Goal: Task Accomplishment & Management: Use online tool/utility

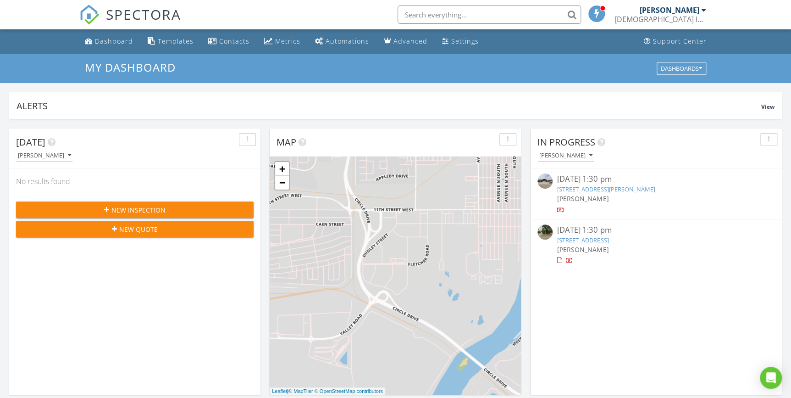
scroll to position [848, 804]
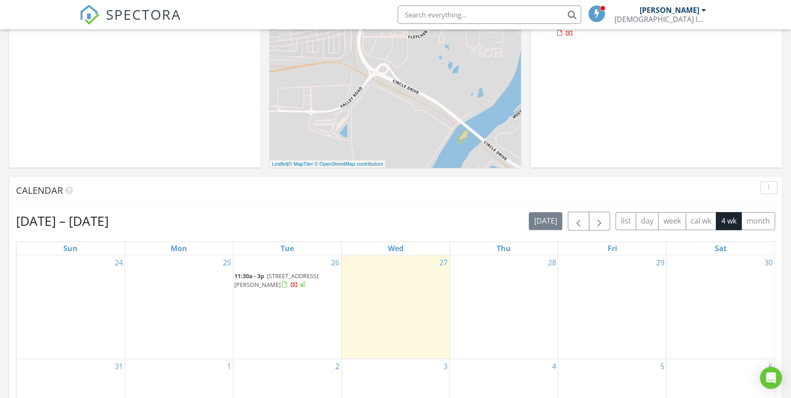
scroll to position [250, 0]
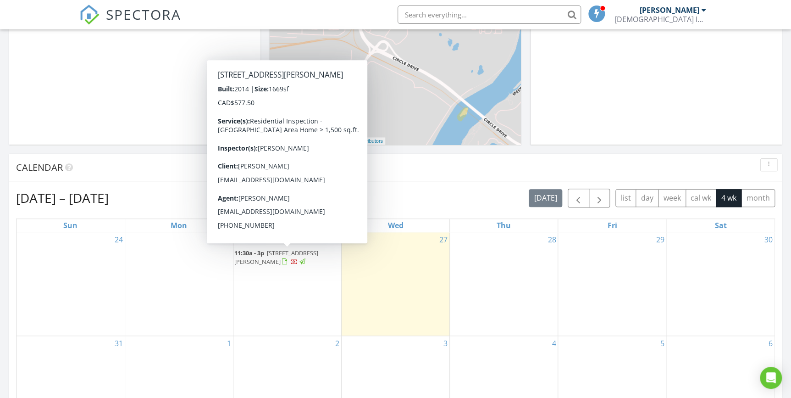
click at [273, 256] on span "[STREET_ADDRESS][PERSON_NAME]" at bounding box center [276, 257] width 84 height 17
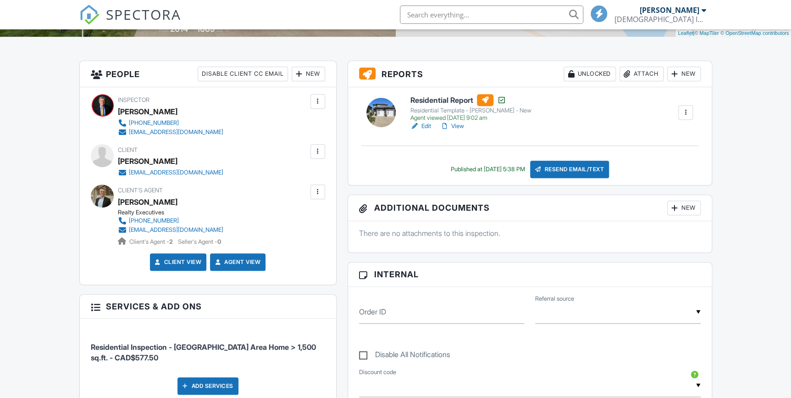
click at [449, 108] on div "Residential Template - [PERSON_NAME] - New" at bounding box center [471, 110] width 121 height 7
